Goal: Task Accomplishment & Management: Manage account settings

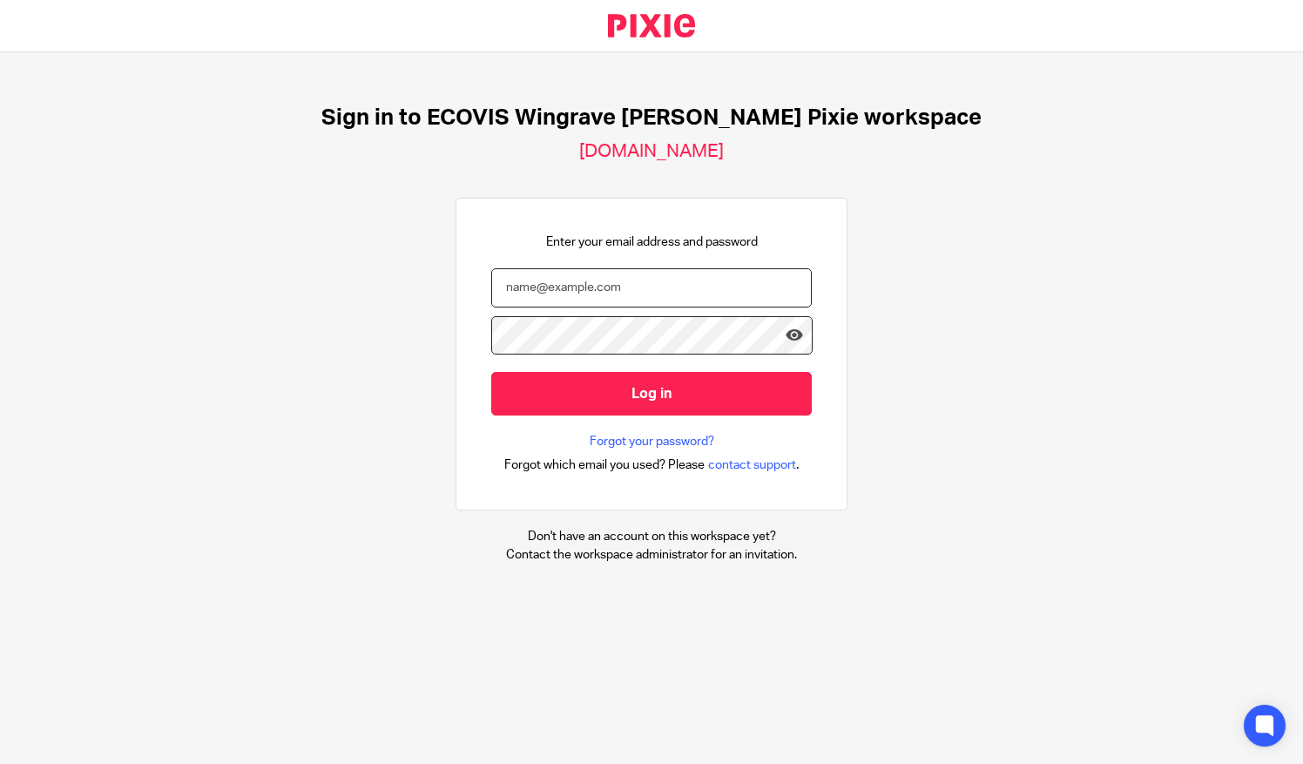
click at [585, 296] on input "email" at bounding box center [651, 287] width 321 height 39
type input "greg.lewis@Ecovis.co.uk"
click at [491, 372] on input "Log in" at bounding box center [651, 393] width 321 height 43
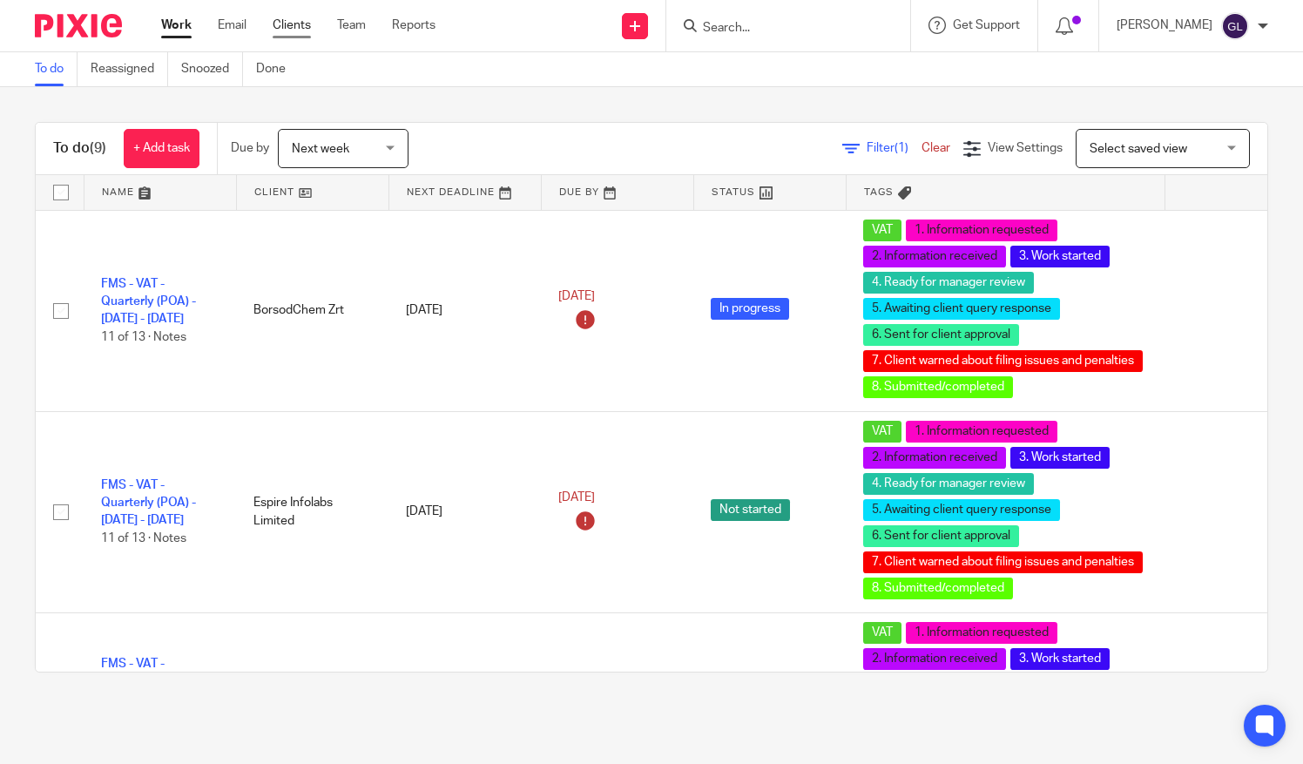
click at [282, 29] on link "Clients" at bounding box center [292, 25] width 38 height 17
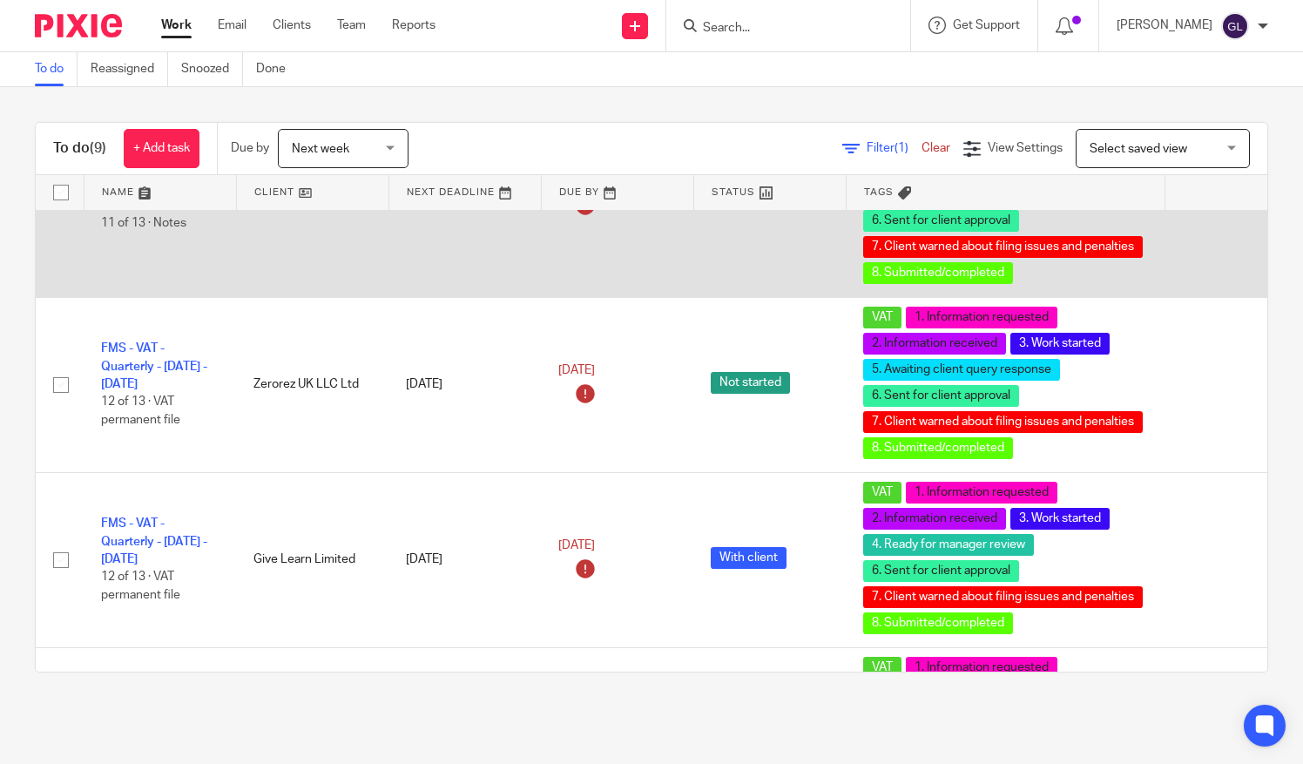
scroll to position [1118, 0]
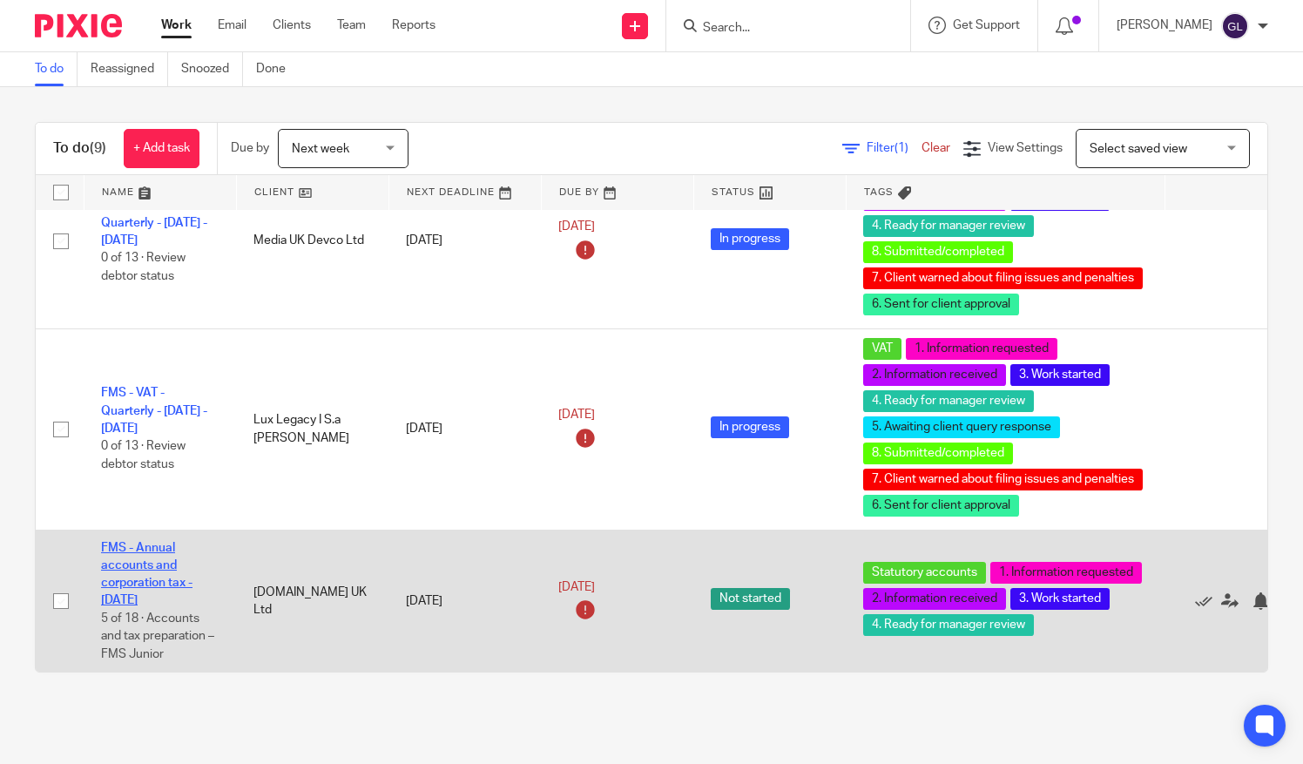
click at [148, 572] on link "FMS - Annual accounts and corporation tax - December 2024" at bounding box center [146, 574] width 91 height 65
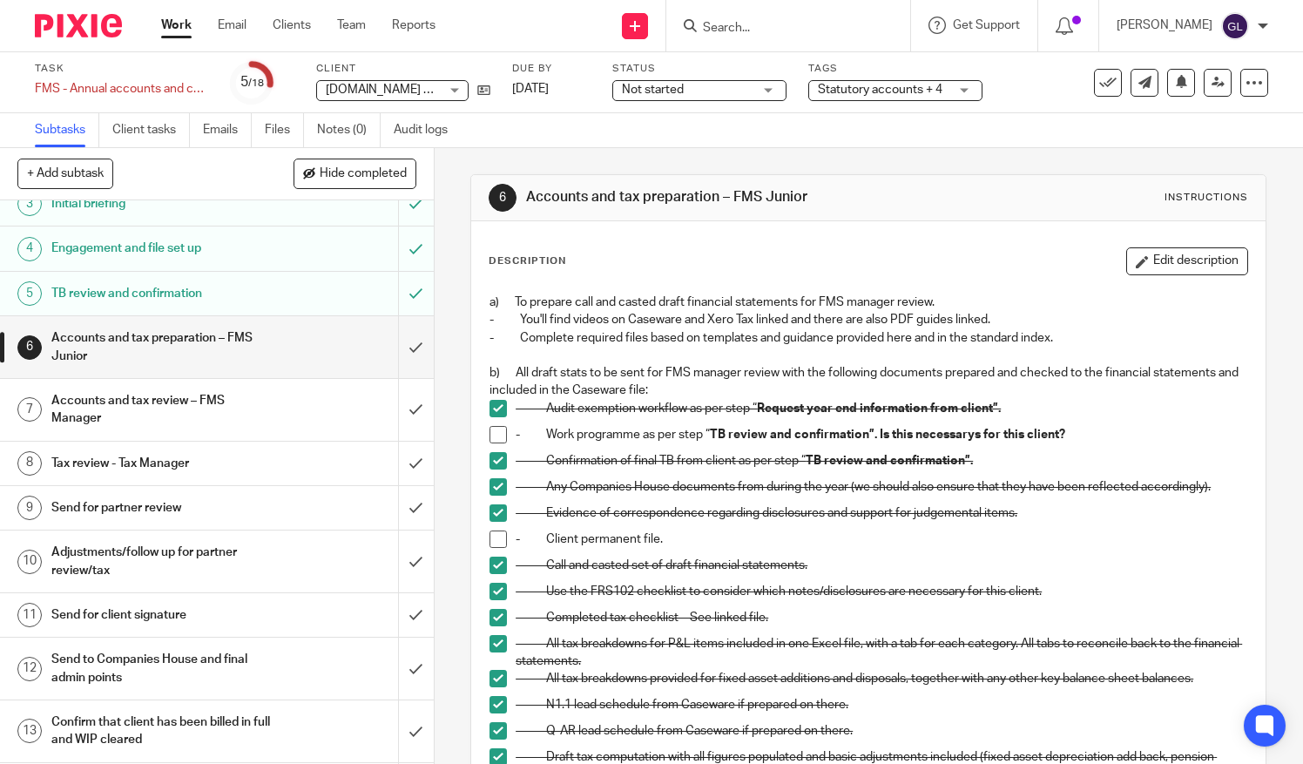
scroll to position [463, 0]
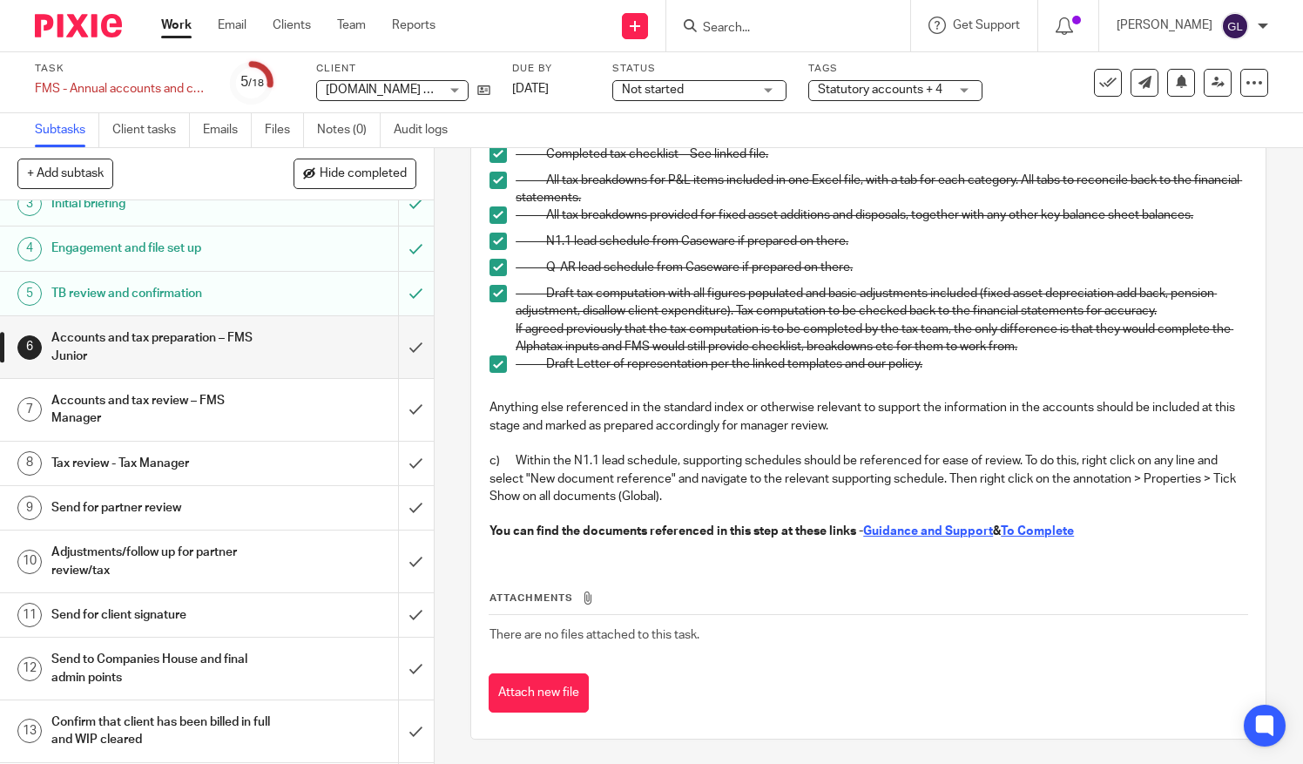
click at [255, 408] on h1 "Accounts and tax review – FMS Manager" at bounding box center [161, 410] width 220 height 44
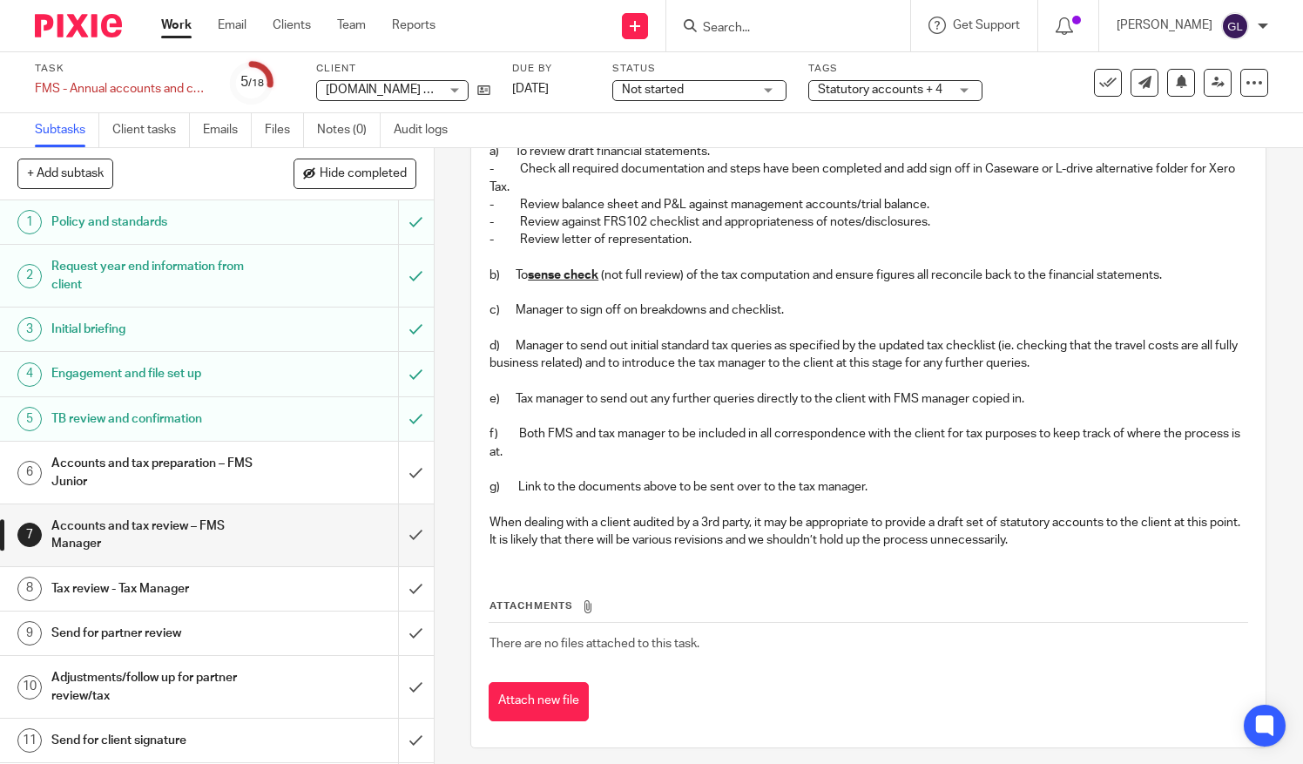
scroll to position [155, 0]
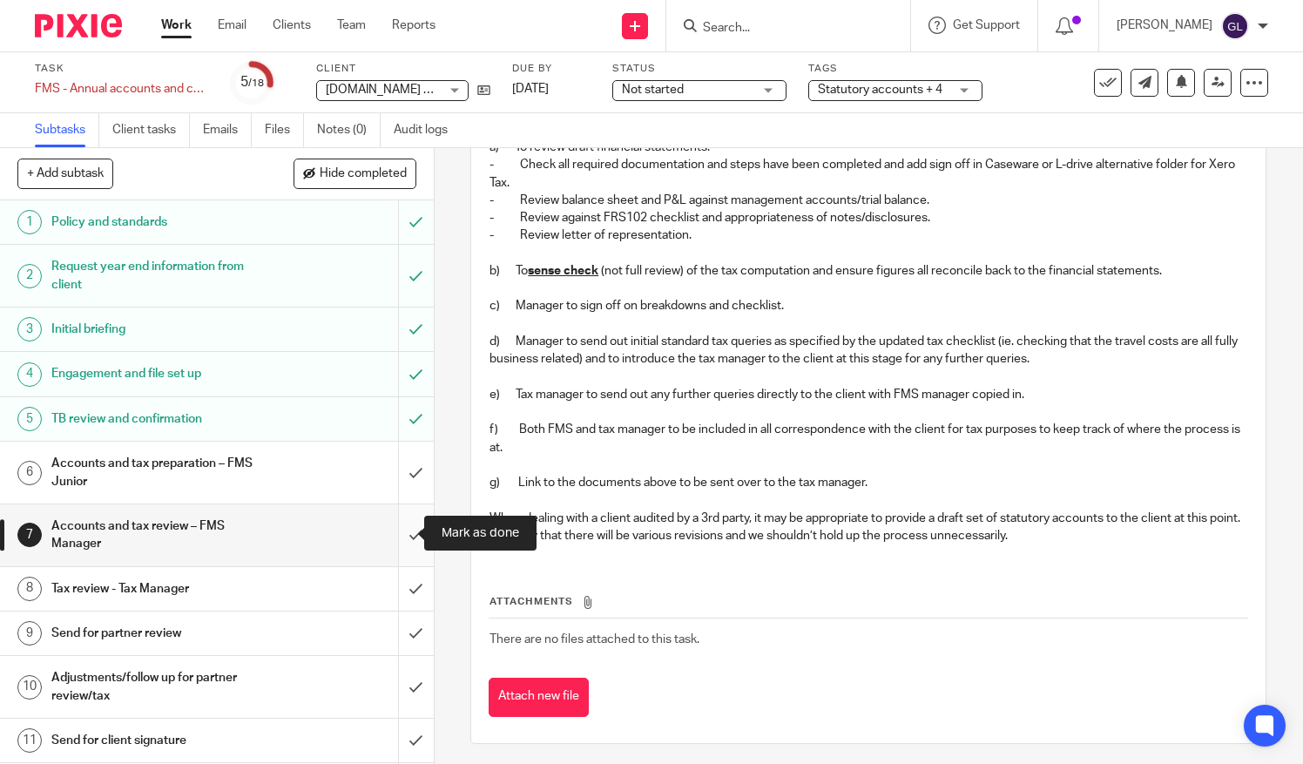
click at [401, 536] on input "submit" at bounding box center [217, 535] width 434 height 62
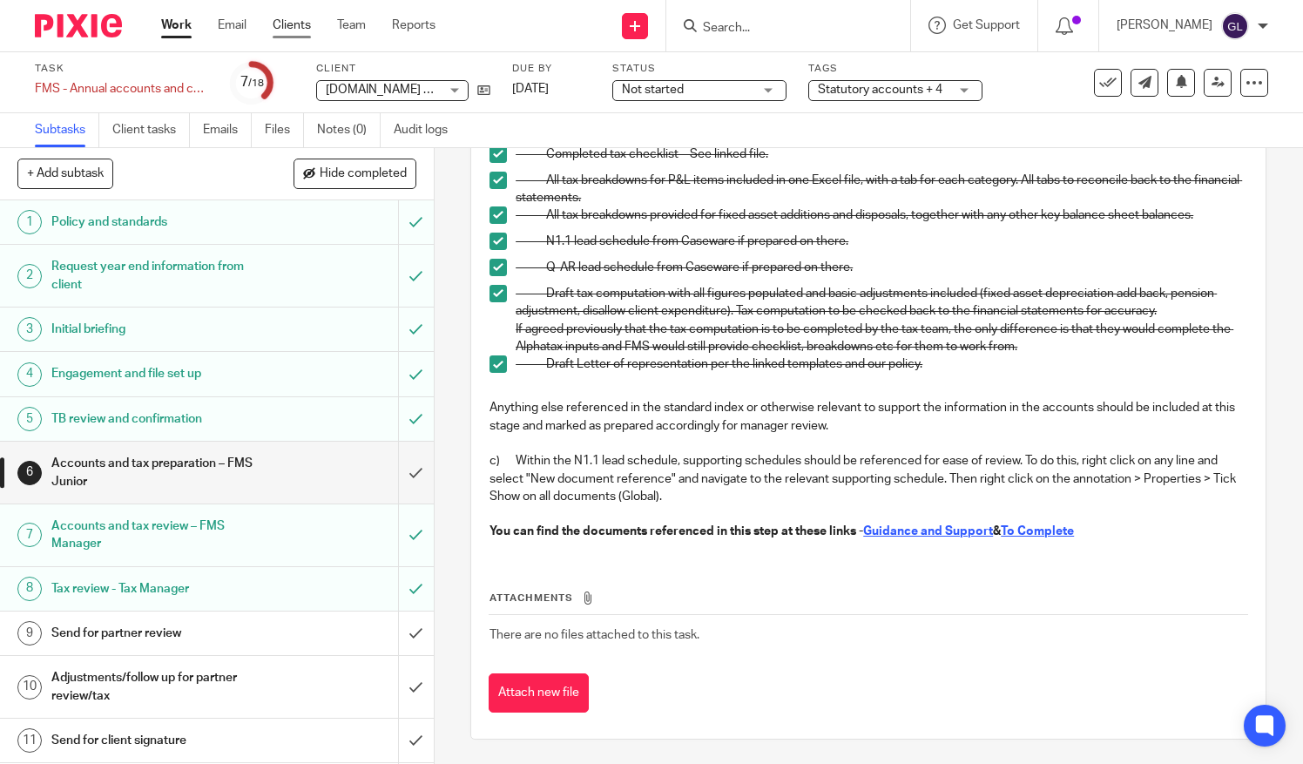
click at [293, 24] on link "Clients" at bounding box center [292, 25] width 38 height 17
click at [303, 24] on link "Clients" at bounding box center [292, 25] width 38 height 17
click at [304, 24] on link "Clients" at bounding box center [292, 25] width 38 height 17
click at [883, 94] on span "Statutory accounts + 4" at bounding box center [880, 90] width 125 height 12
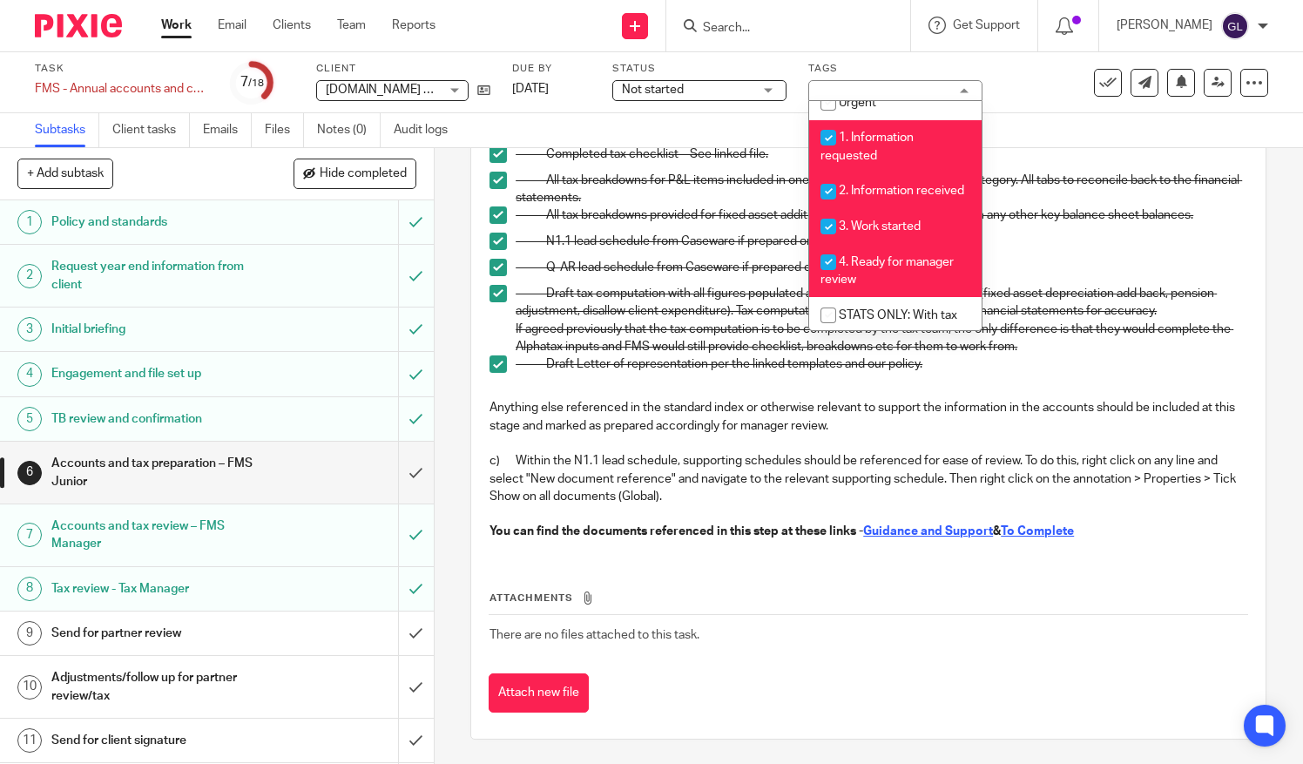
scroll to position [300, 0]
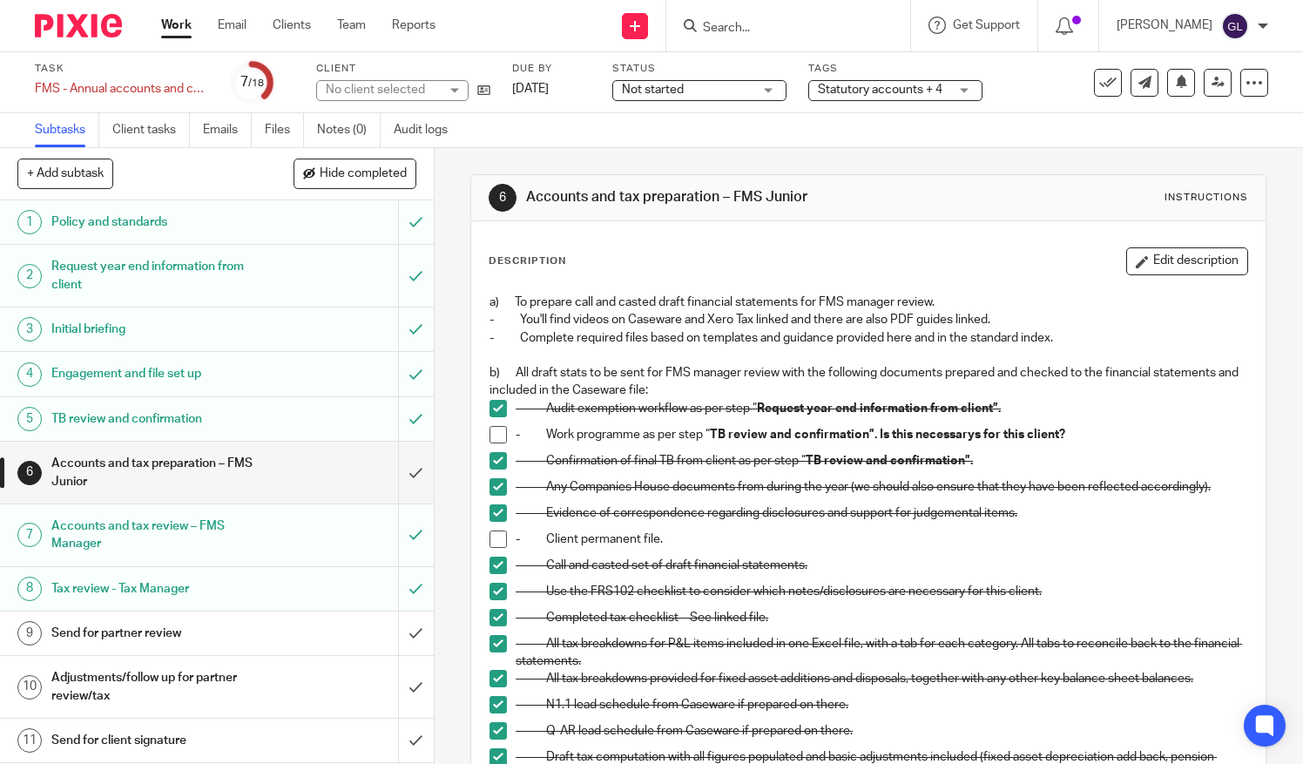
click at [885, 84] on span "Statutory accounts + 4" at bounding box center [880, 90] width 125 height 12
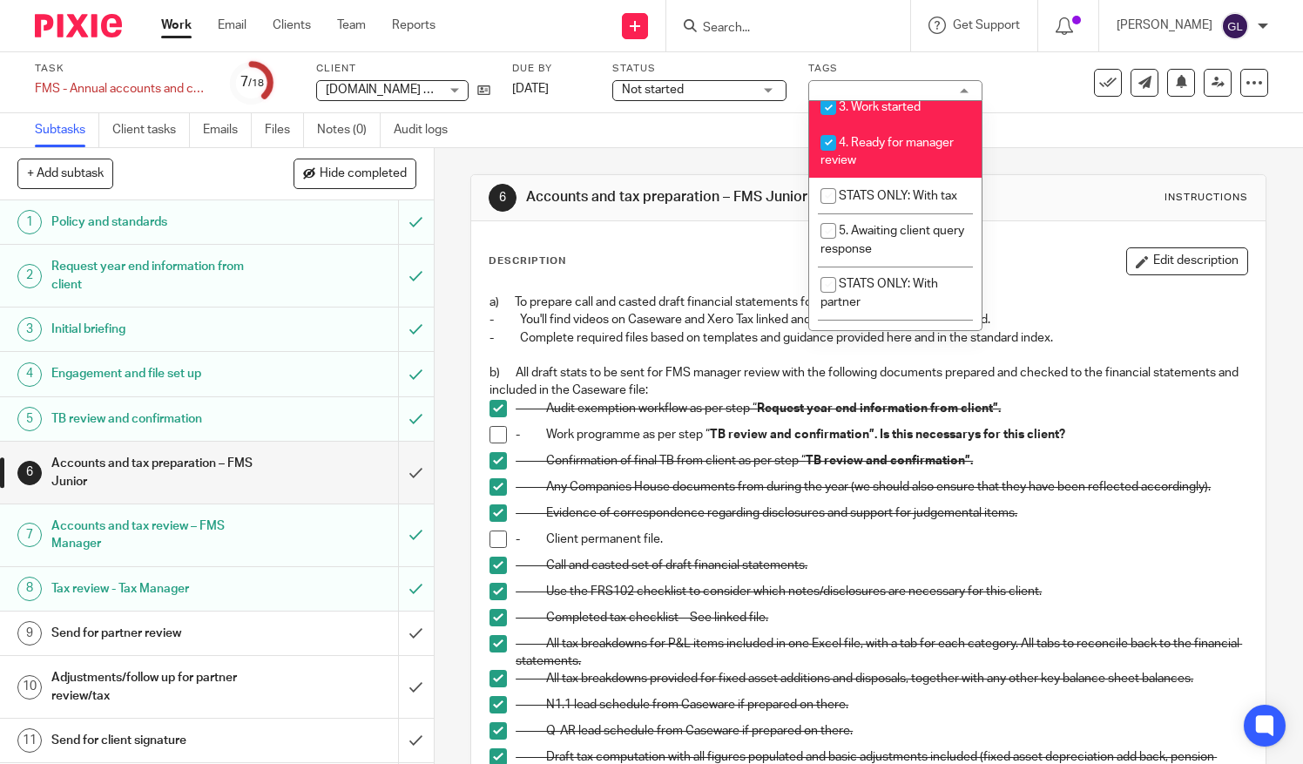
scroll to position [394, 0]
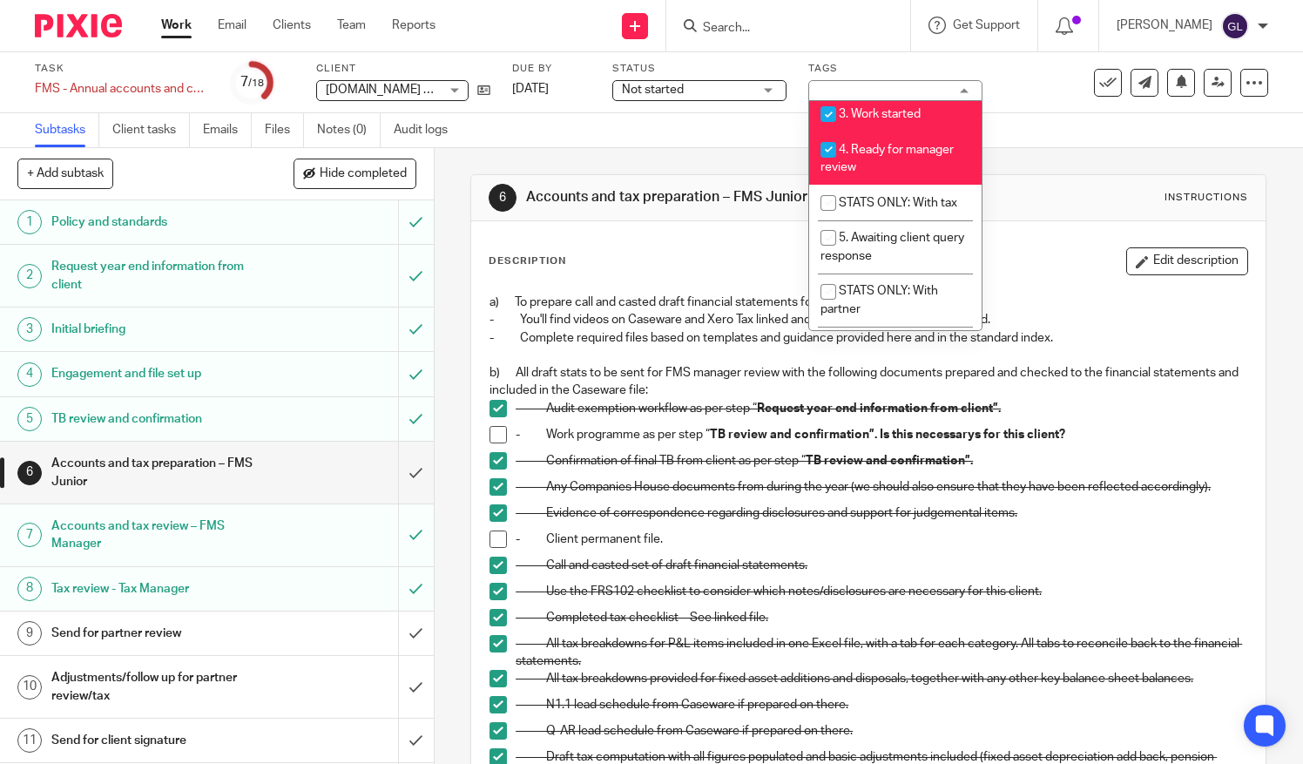
click at [855, 220] on li "STATS ONLY: With tax" at bounding box center [895, 203] width 172 height 36
checkbox input "true"
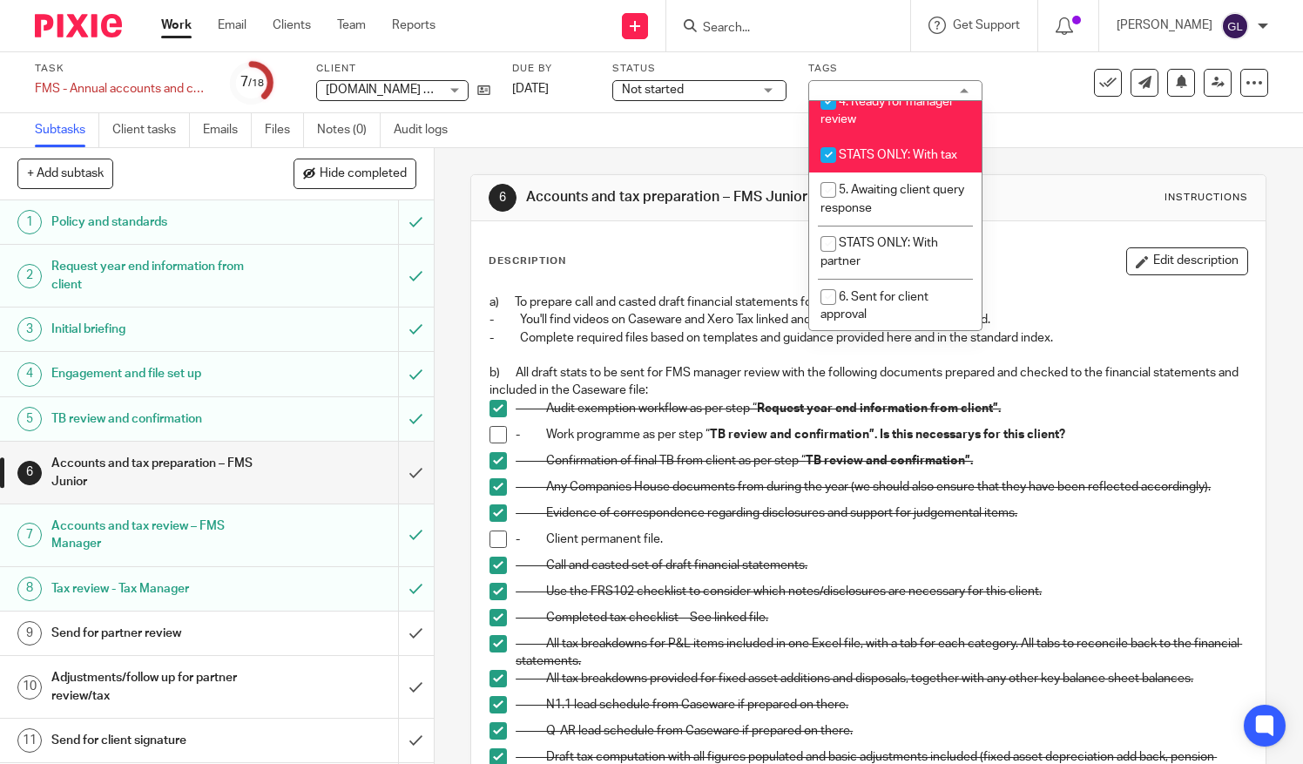
scroll to position [444, 0]
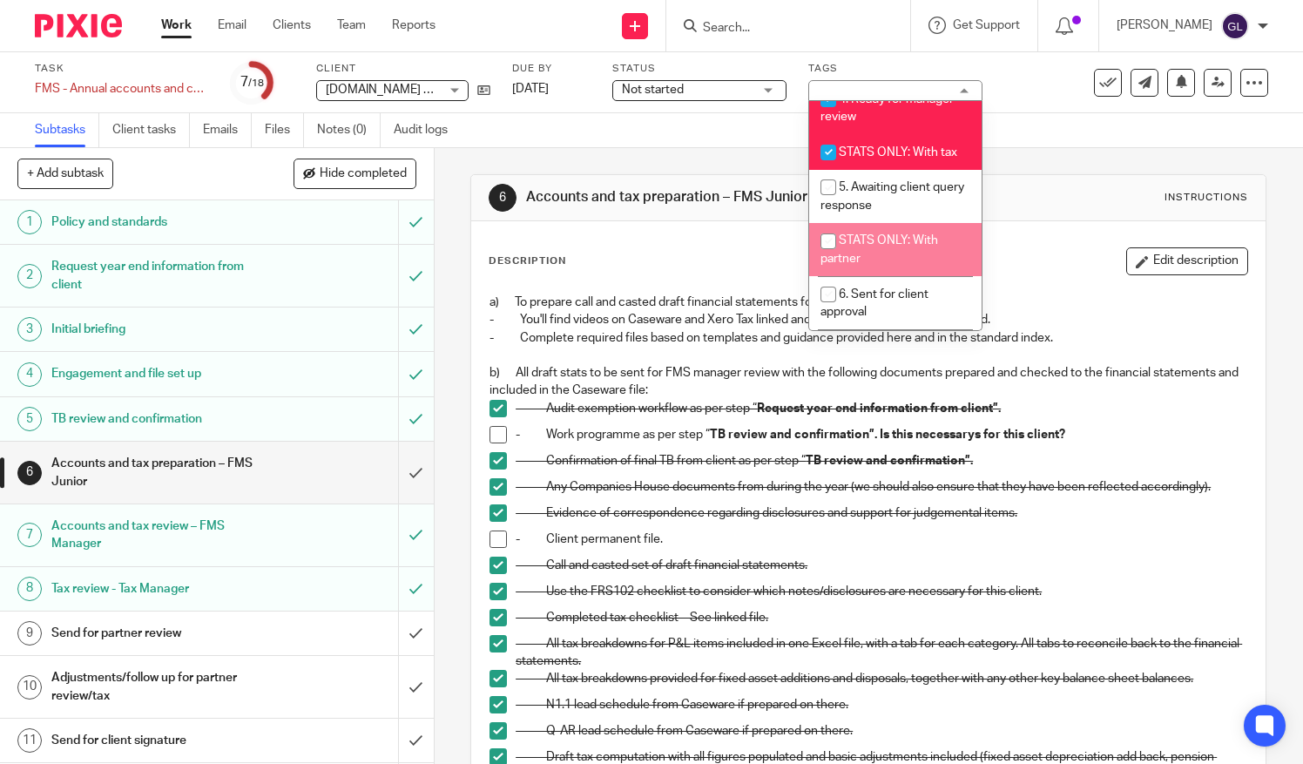
click at [855, 251] on li "STATS ONLY: With partner" at bounding box center [895, 249] width 172 height 53
checkbox input "true"
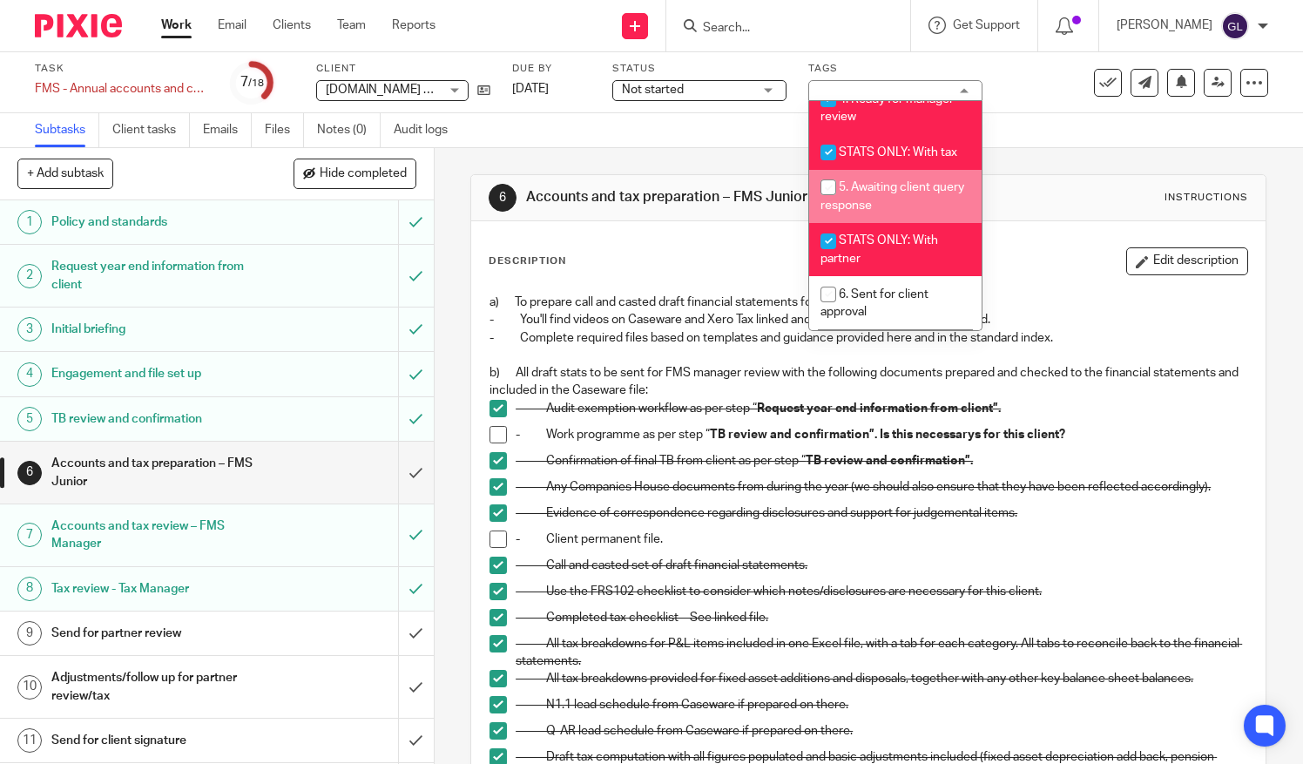
click at [861, 213] on li "5. Awaiting client query response" at bounding box center [895, 196] width 172 height 53
checkbox input "true"
click at [753, 94] on span "Not started" at bounding box center [687, 90] width 131 height 18
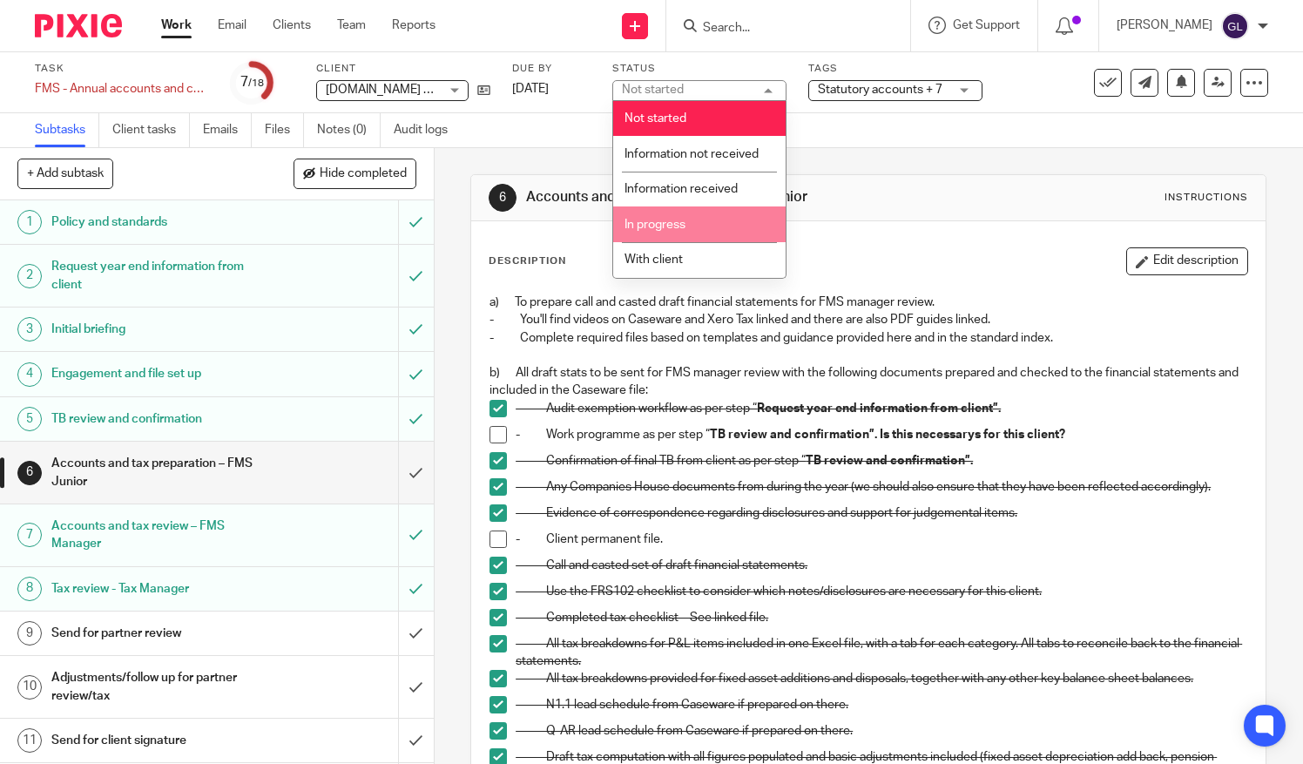
click at [698, 239] on li "In progress" at bounding box center [699, 224] width 172 height 36
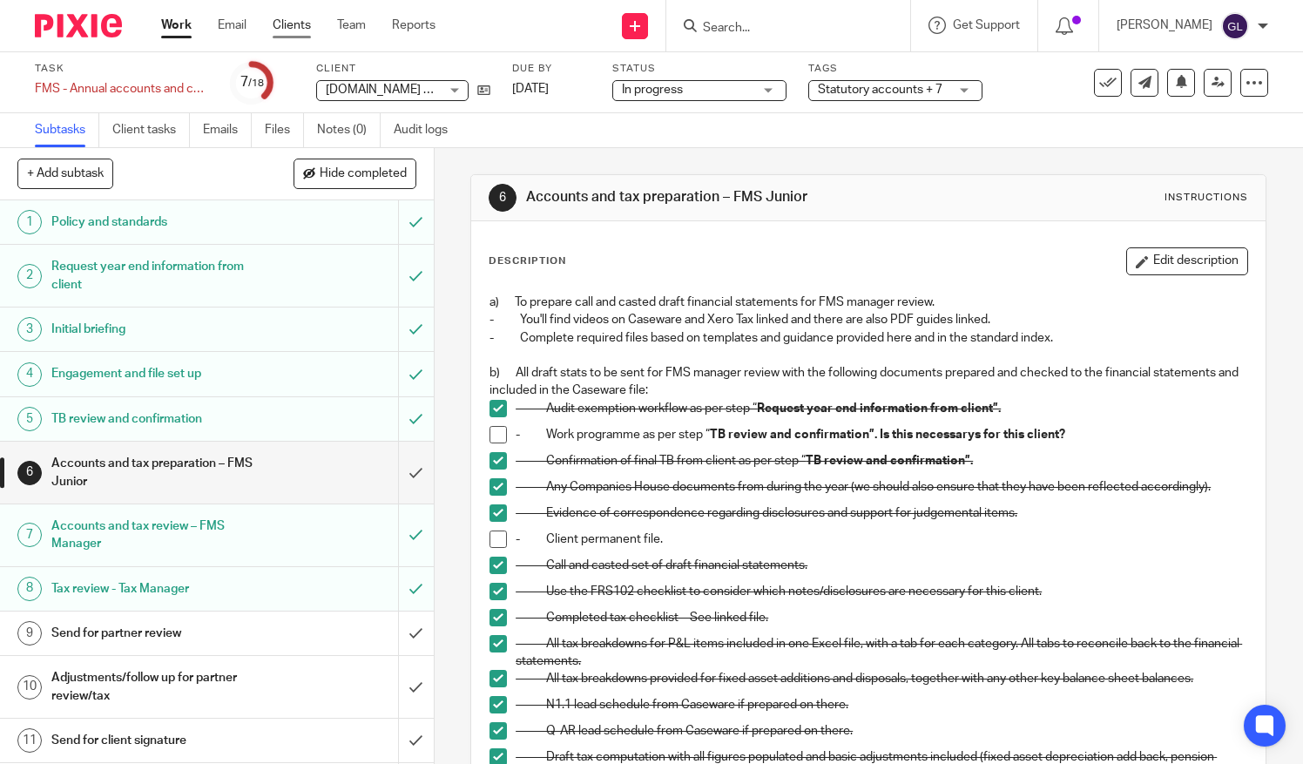
click at [275, 26] on link "Clients" at bounding box center [292, 25] width 38 height 17
